Goal: Check status: Check status

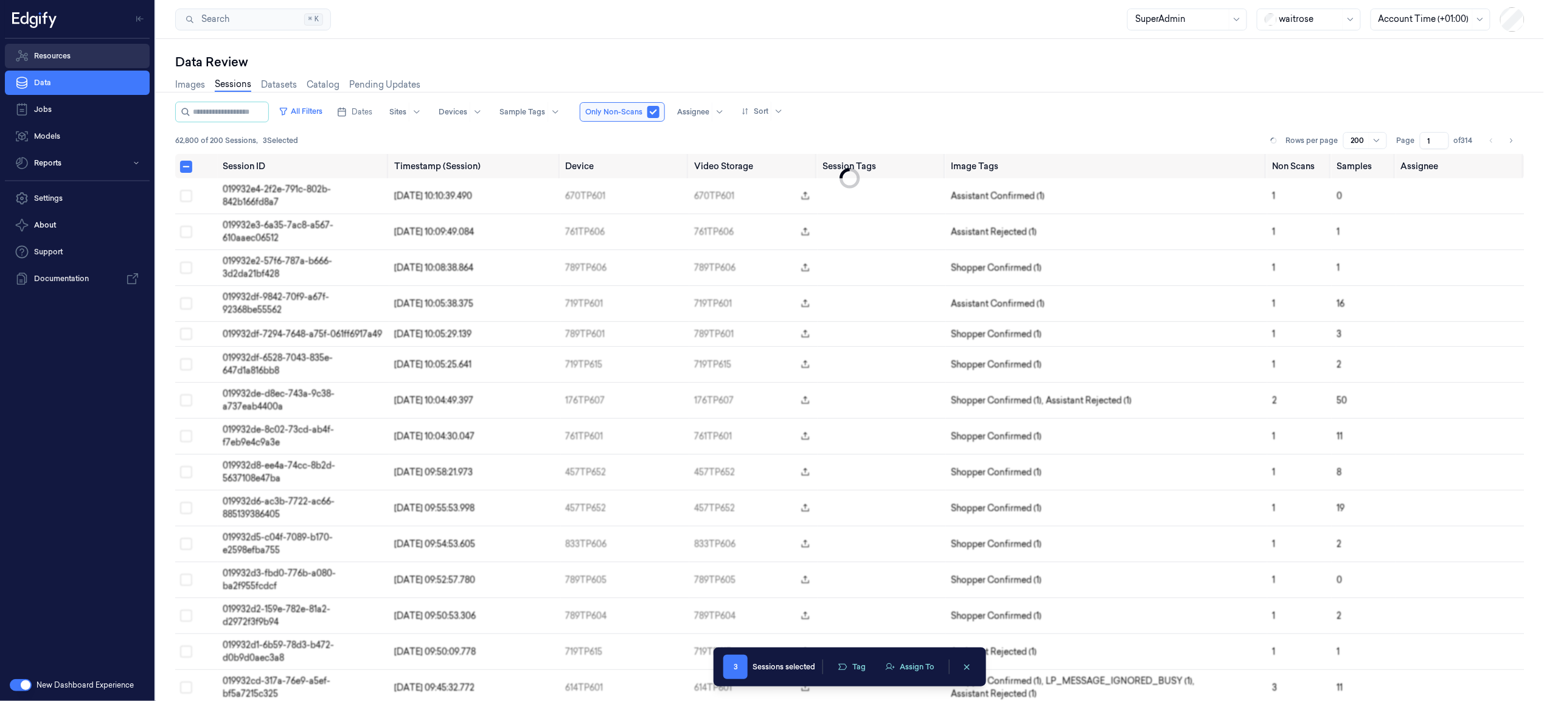
click at [63, 50] on link "Resources" at bounding box center [77, 56] width 145 height 24
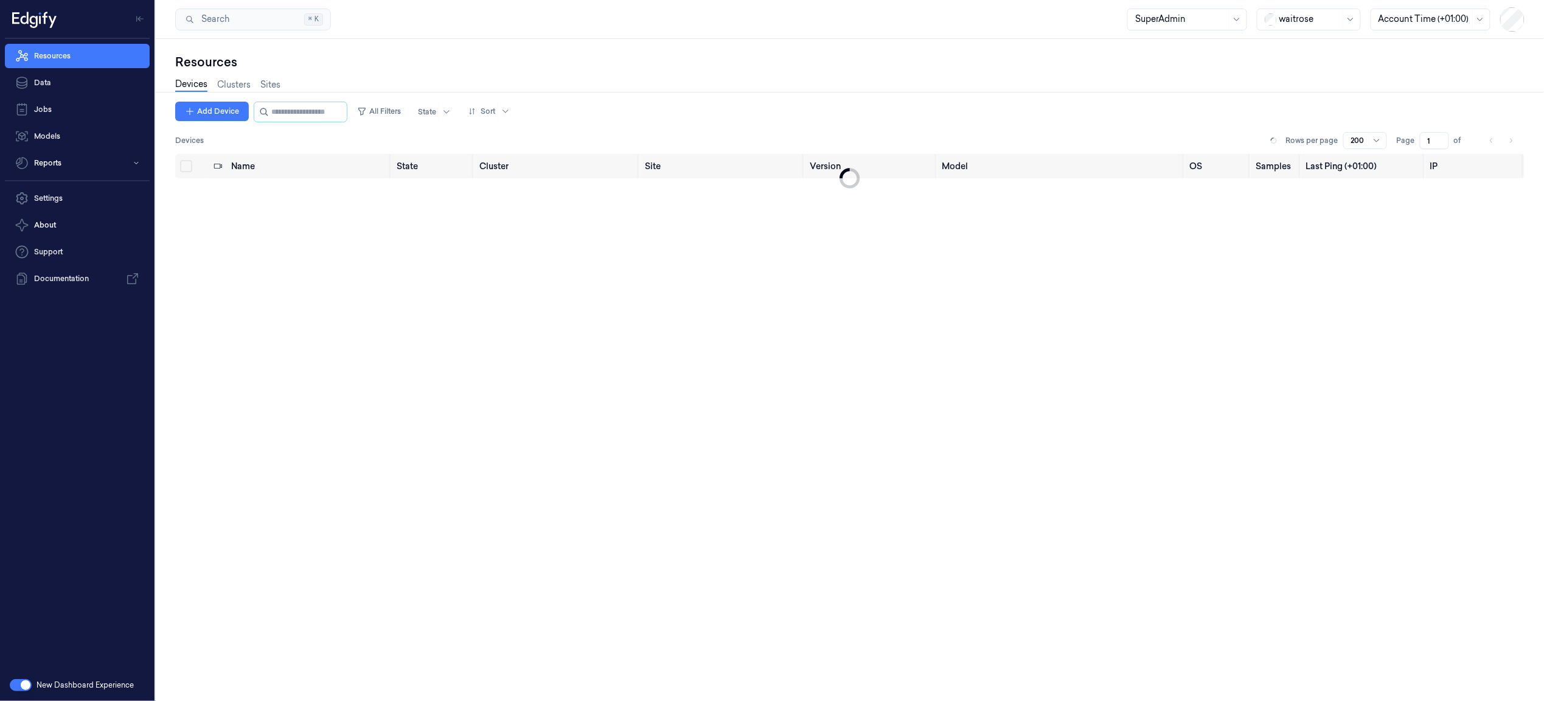
click at [576, 48] on div "Resources Devices Clusters Sites Add Device All Filters State Sort Devices Rows…" at bounding box center [850, 370] width 1389 height 662
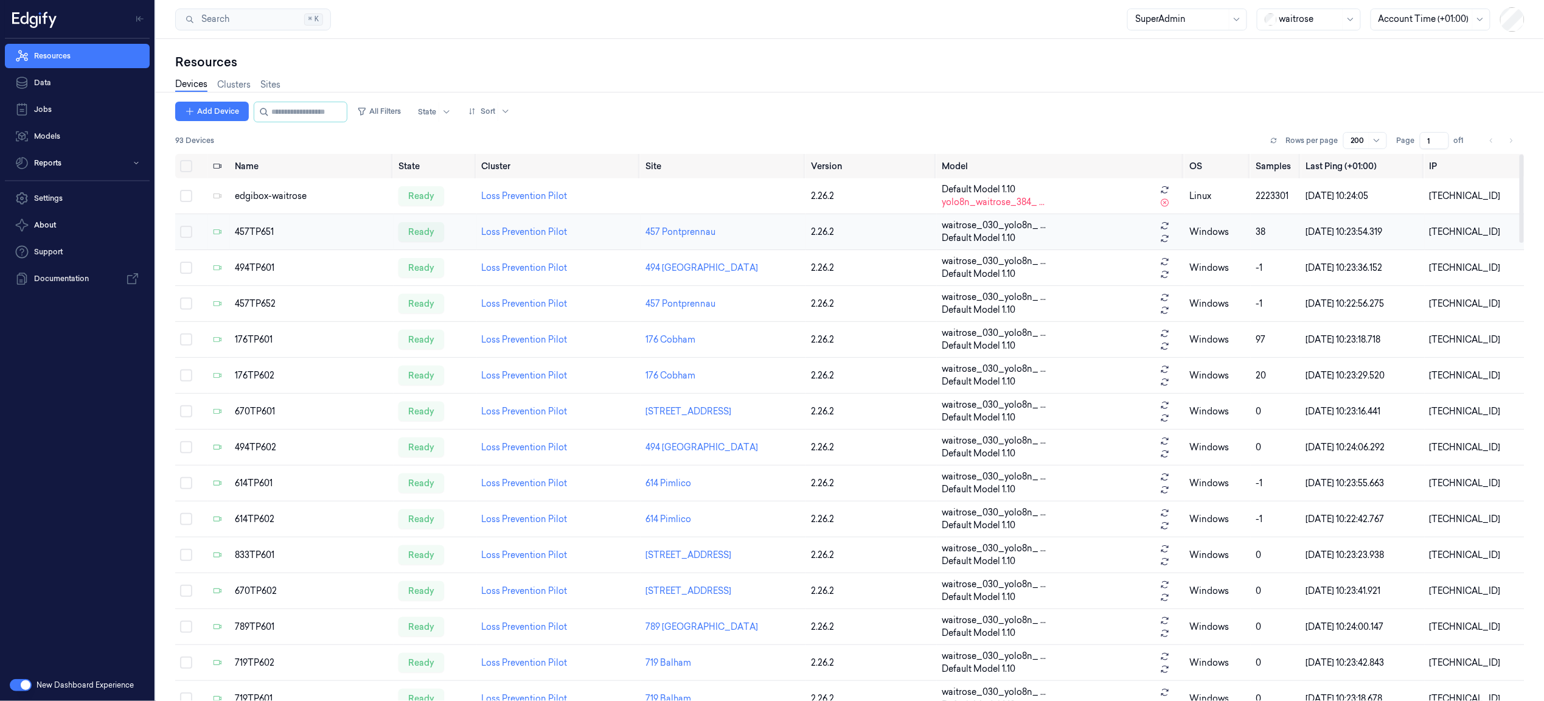
click at [313, 242] on td "457TP651" at bounding box center [312, 232] width 164 height 36
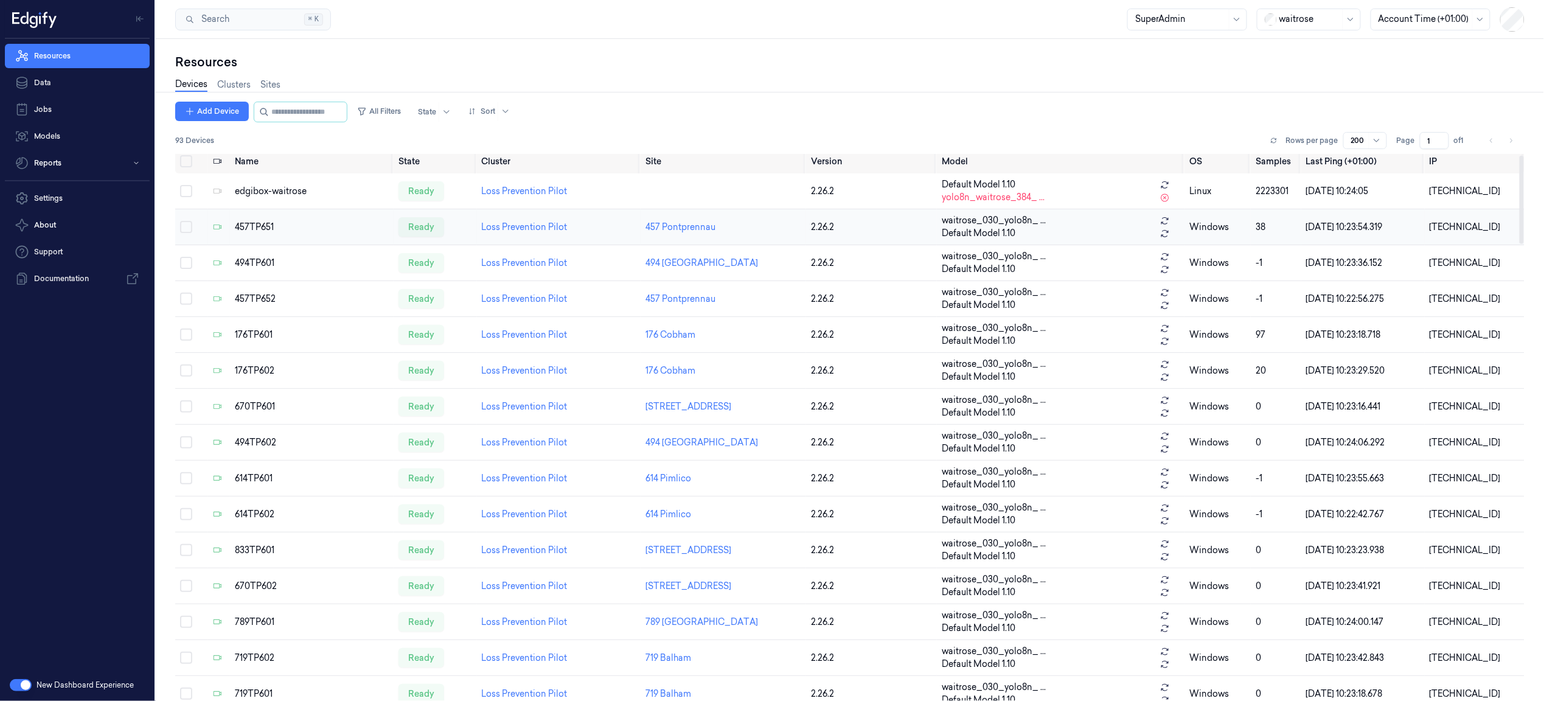
scroll to position [6, 0]
click at [261, 226] on div "457TP651" at bounding box center [312, 226] width 154 height 13
click at [288, 299] on div "457TP652" at bounding box center [312, 297] width 154 height 13
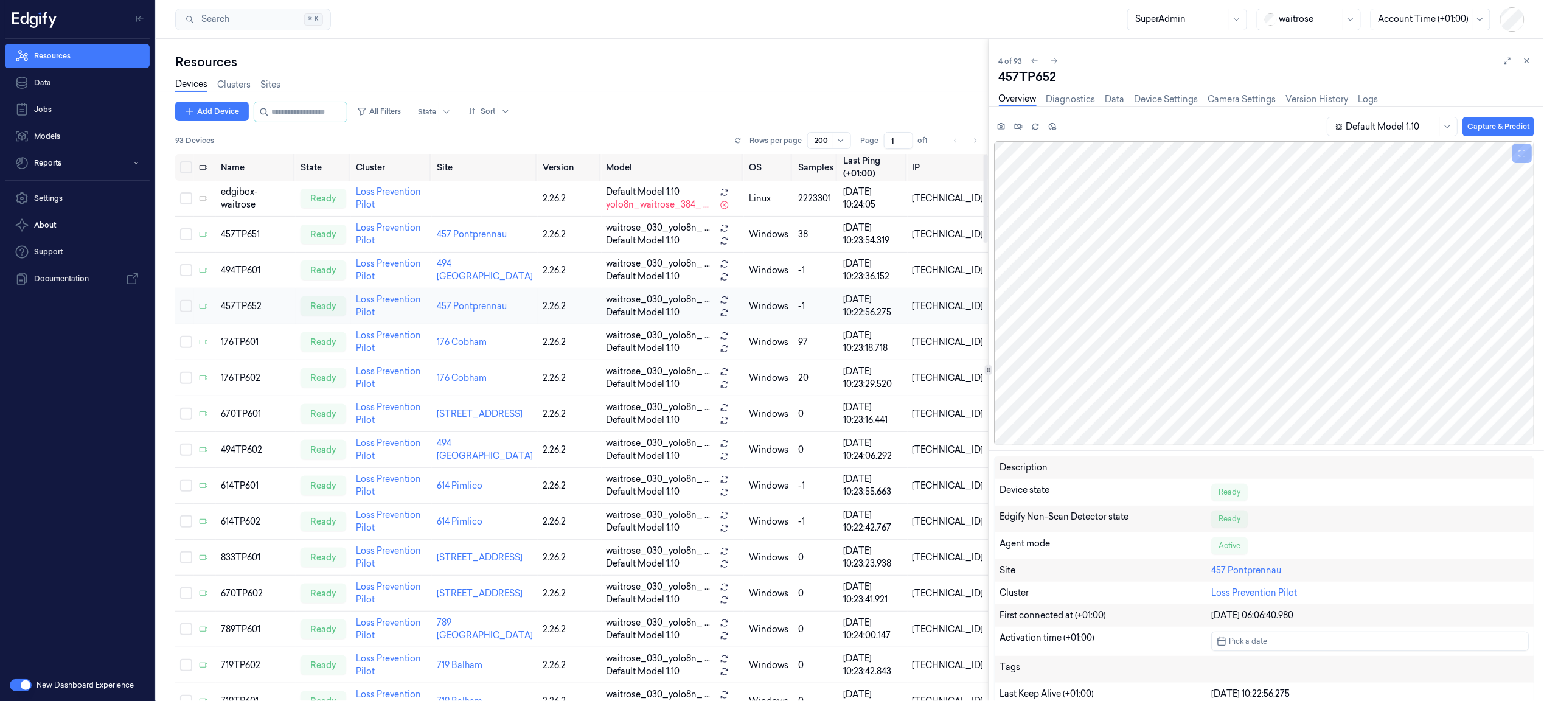
click at [253, 309] on div "457TP652" at bounding box center [256, 306] width 70 height 13
